Goal: Task Accomplishment & Management: Understand process/instructions

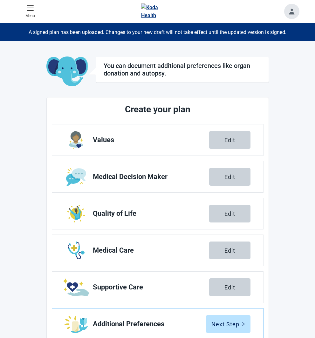
click at [38, 10] on header "Menu Home" at bounding box center [157, 11] width 299 height 23
click at [30, 10] on icon "menu" at bounding box center [30, 8] width 8 height 8
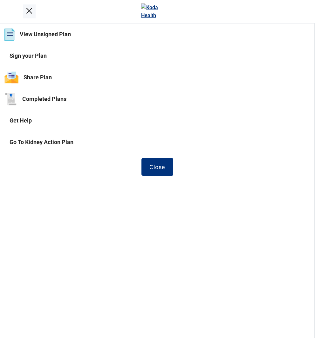
click at [51, 30] on button "View Unsigned Plan" at bounding box center [157, 35] width 314 height 22
